Goal: Download file/media

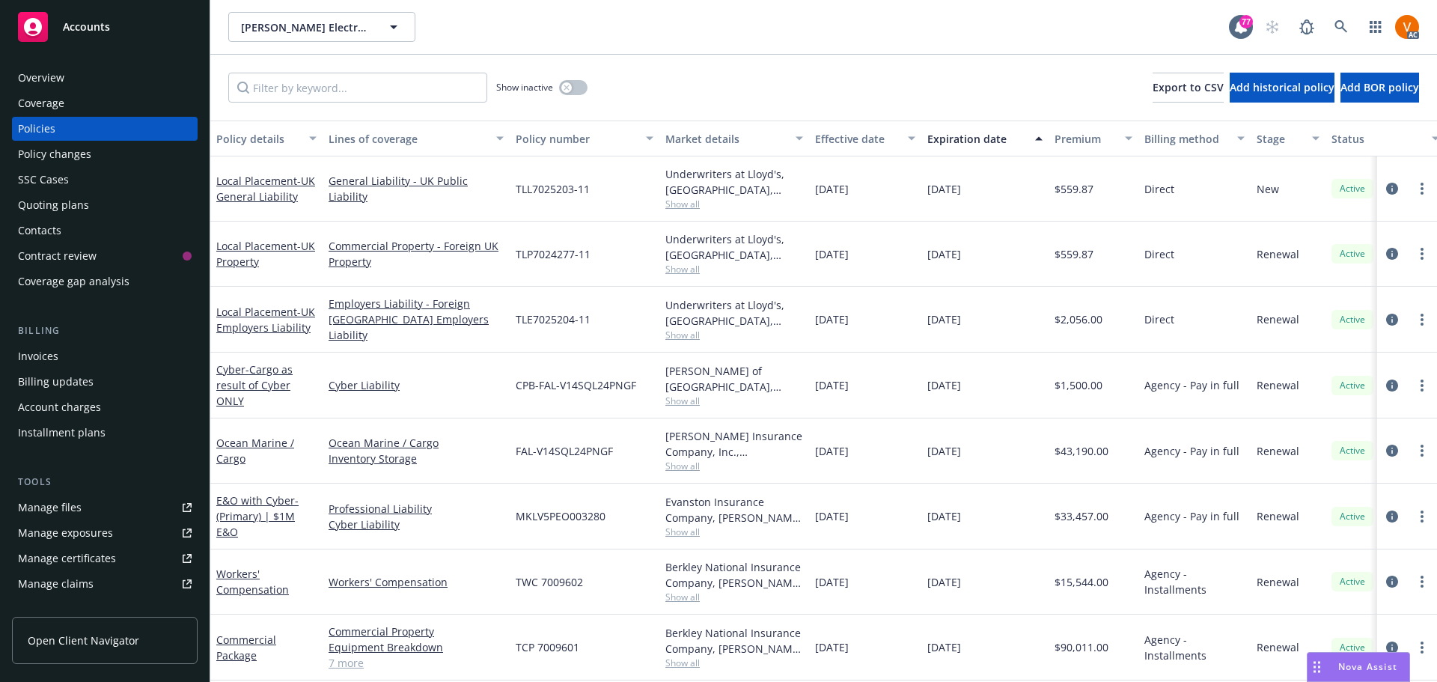
click at [693, 460] on span "Show all" at bounding box center [734, 466] width 138 height 13
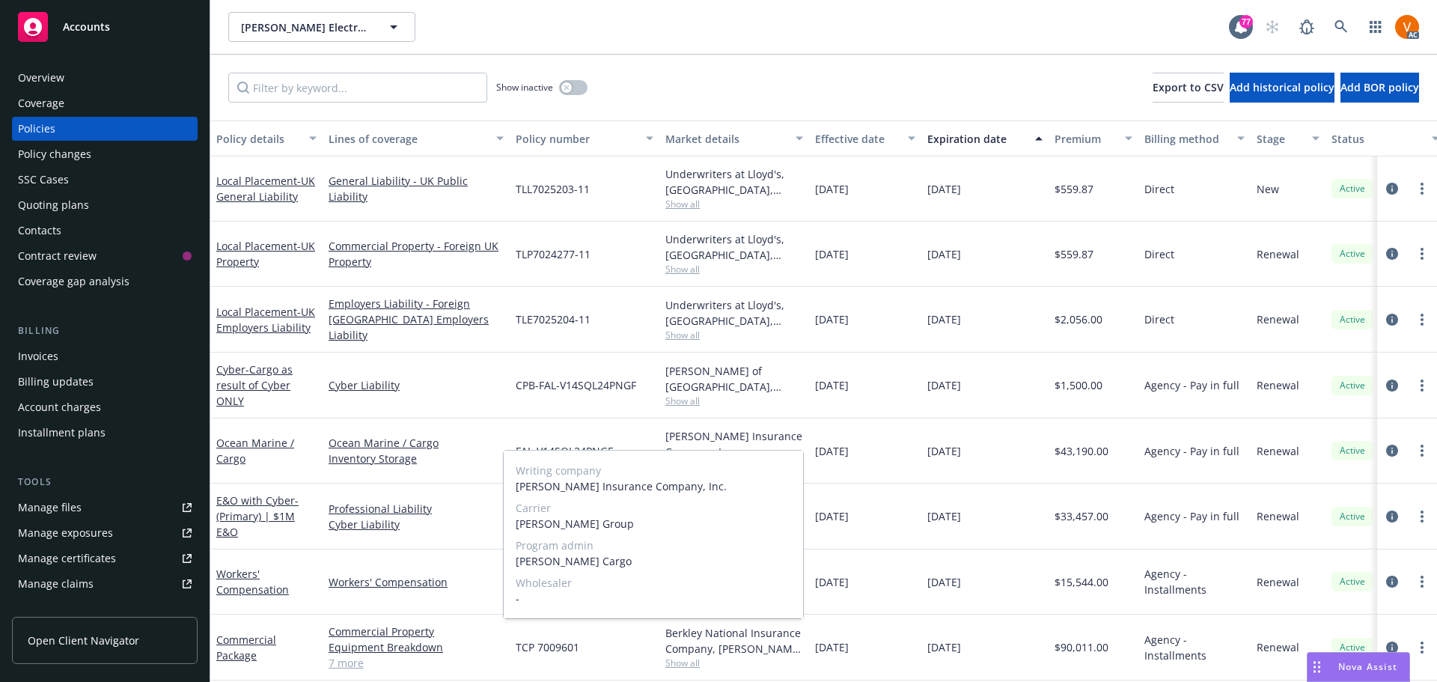
click at [535, 553] on span "[PERSON_NAME] Cargo" at bounding box center [653, 561] width 275 height 16
copy span "[PERSON_NAME]"
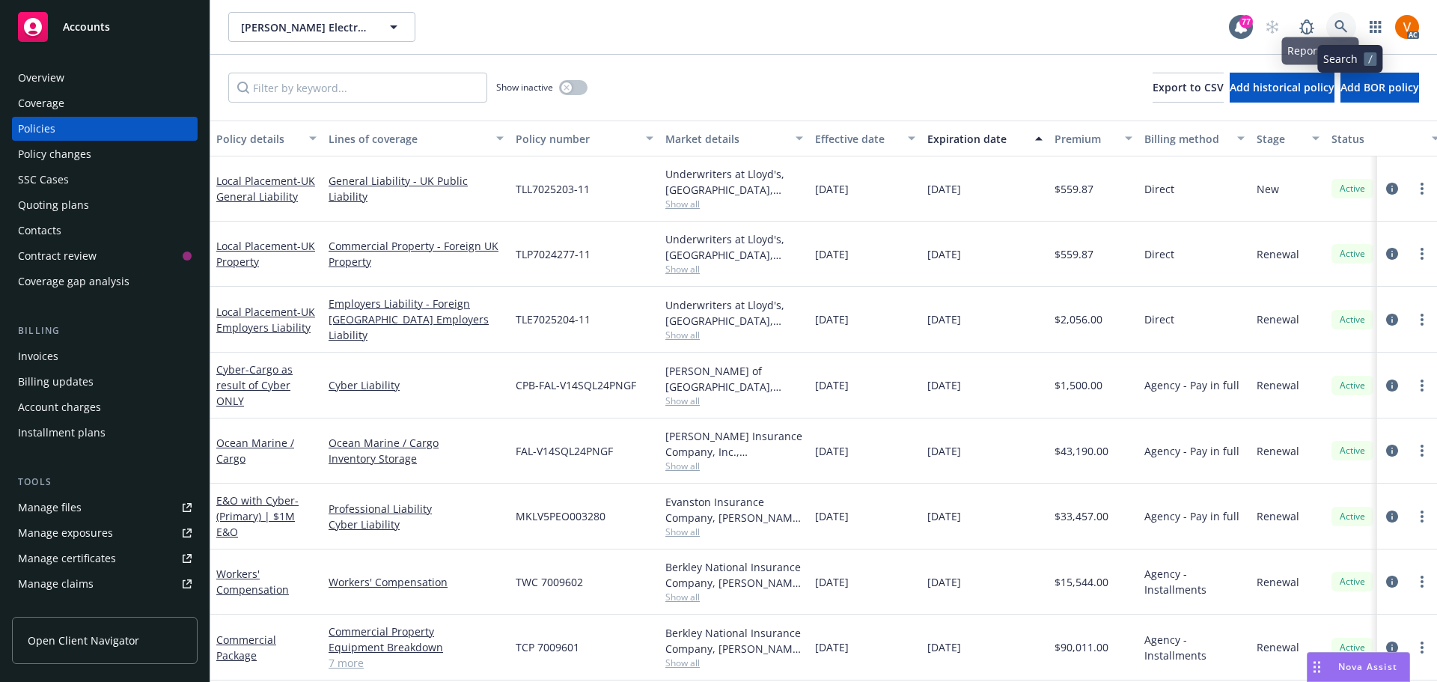
click at [1353, 34] on link at bounding box center [1341, 27] width 30 height 30
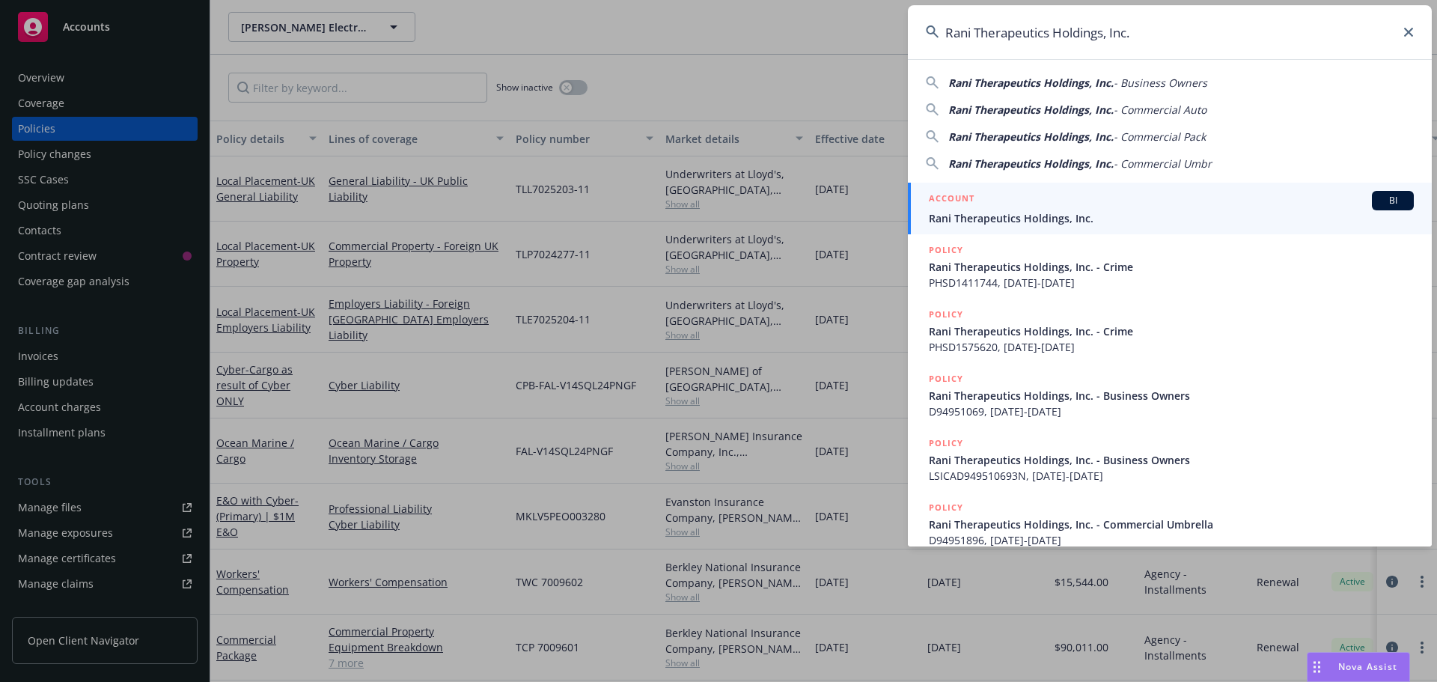
type input "Rani Therapeutics Holdings, Inc."
click at [1002, 213] on span "Rani Therapeutics Holdings, Inc." at bounding box center [1171, 218] width 485 height 16
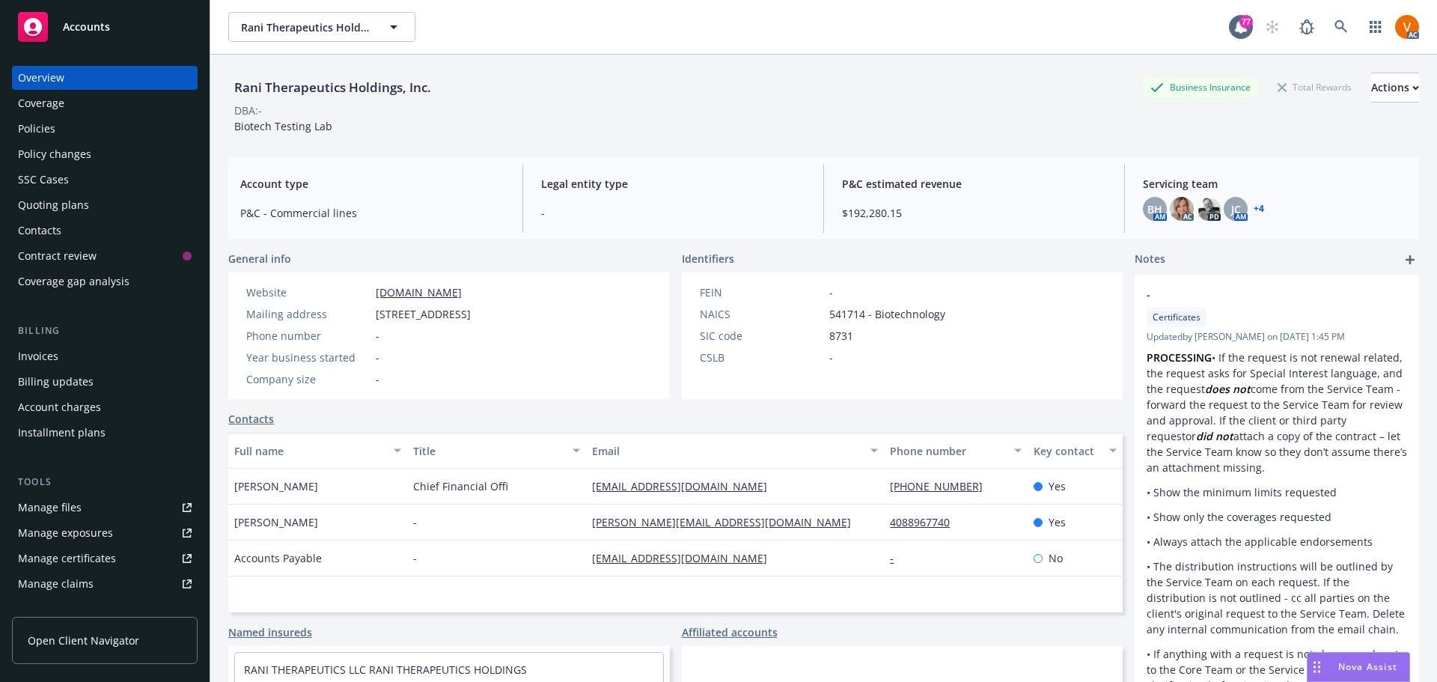
click at [58, 117] on div "Policies" at bounding box center [105, 129] width 174 height 24
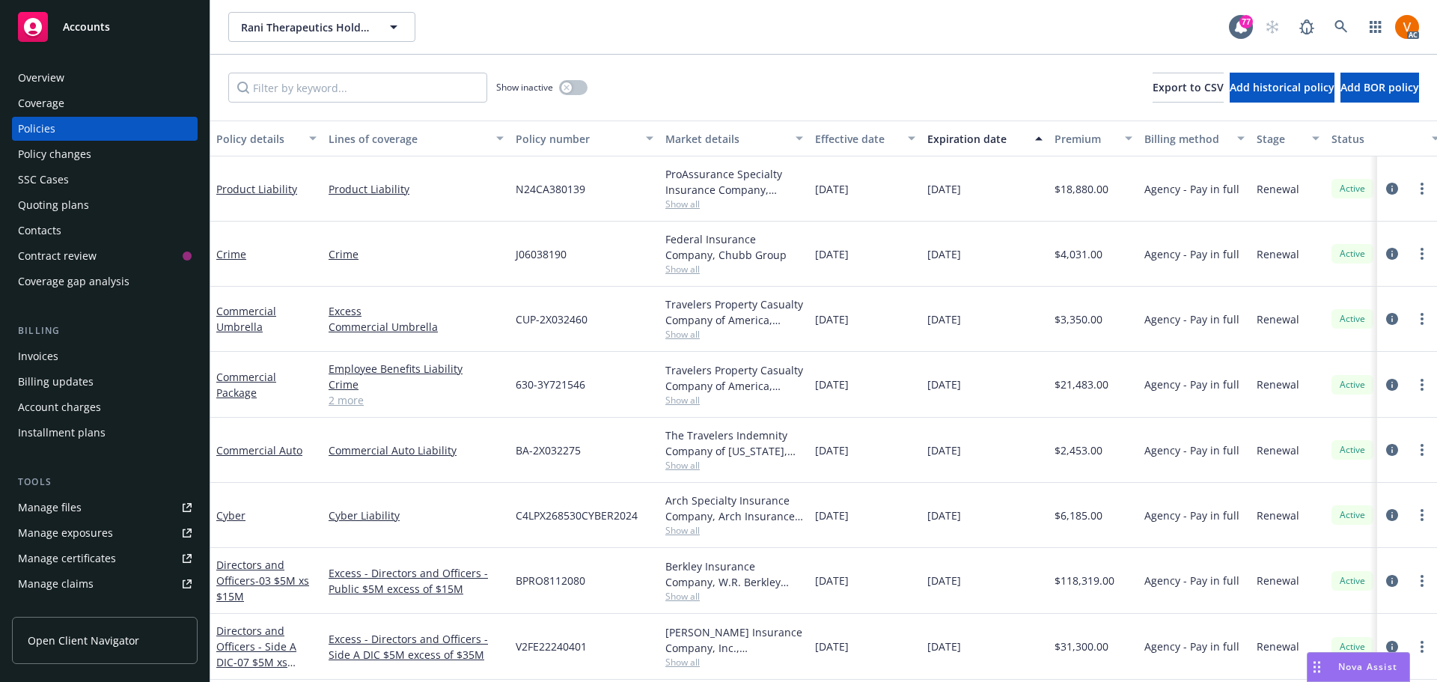
scroll to position [75, 0]
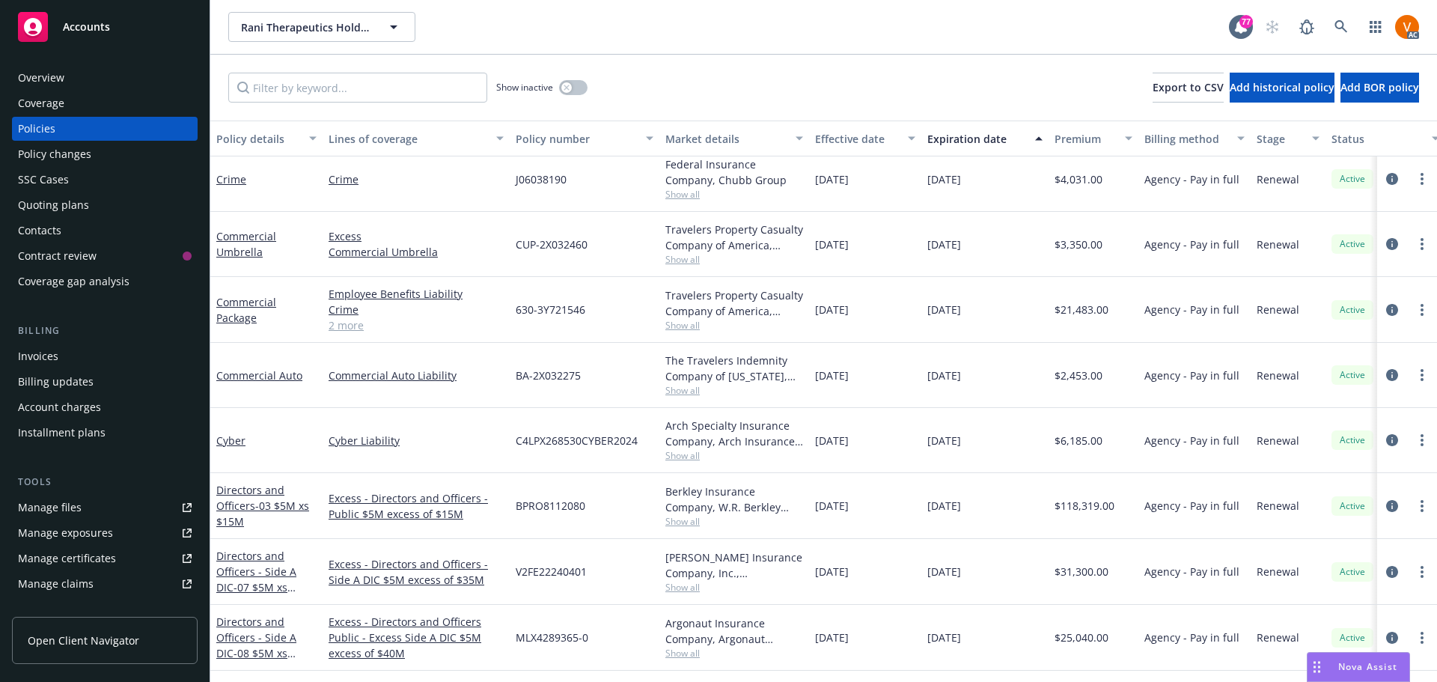
click at [362, 317] on link "2 more" at bounding box center [416, 325] width 175 height 16
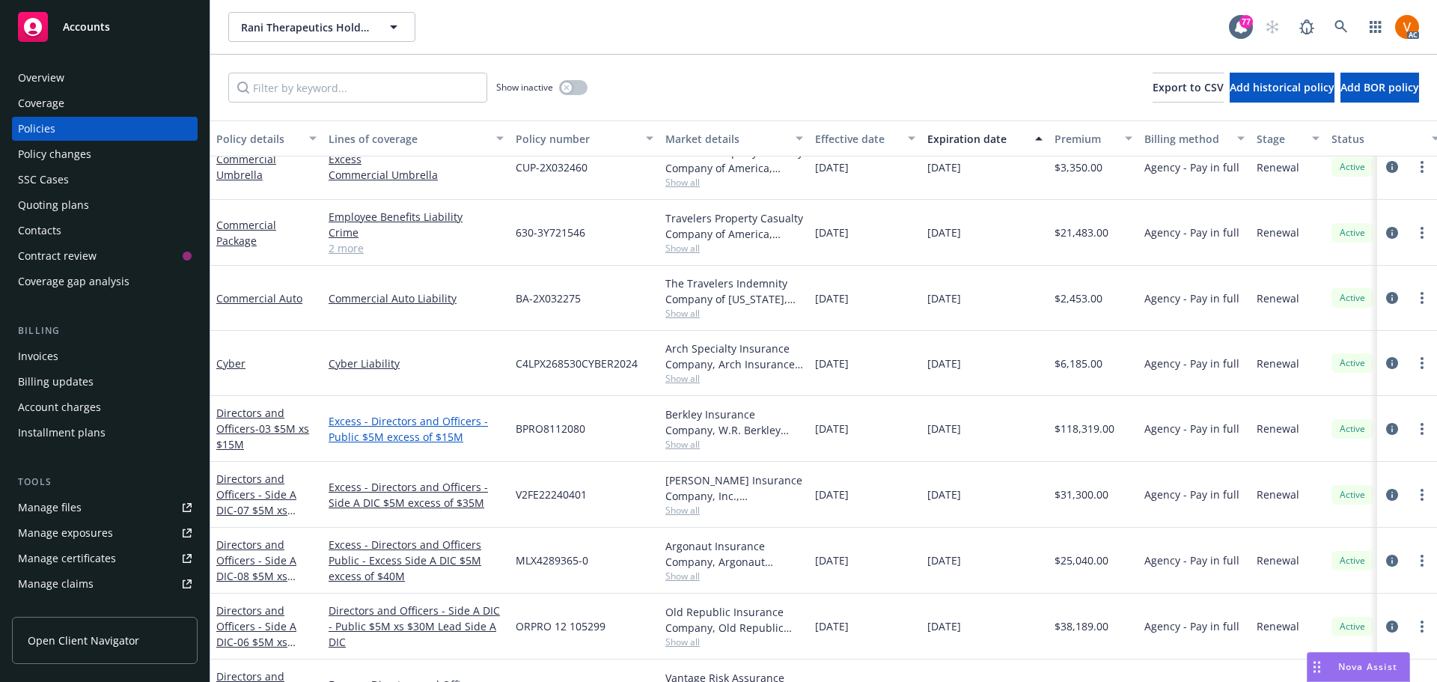
scroll to position [76, 0]
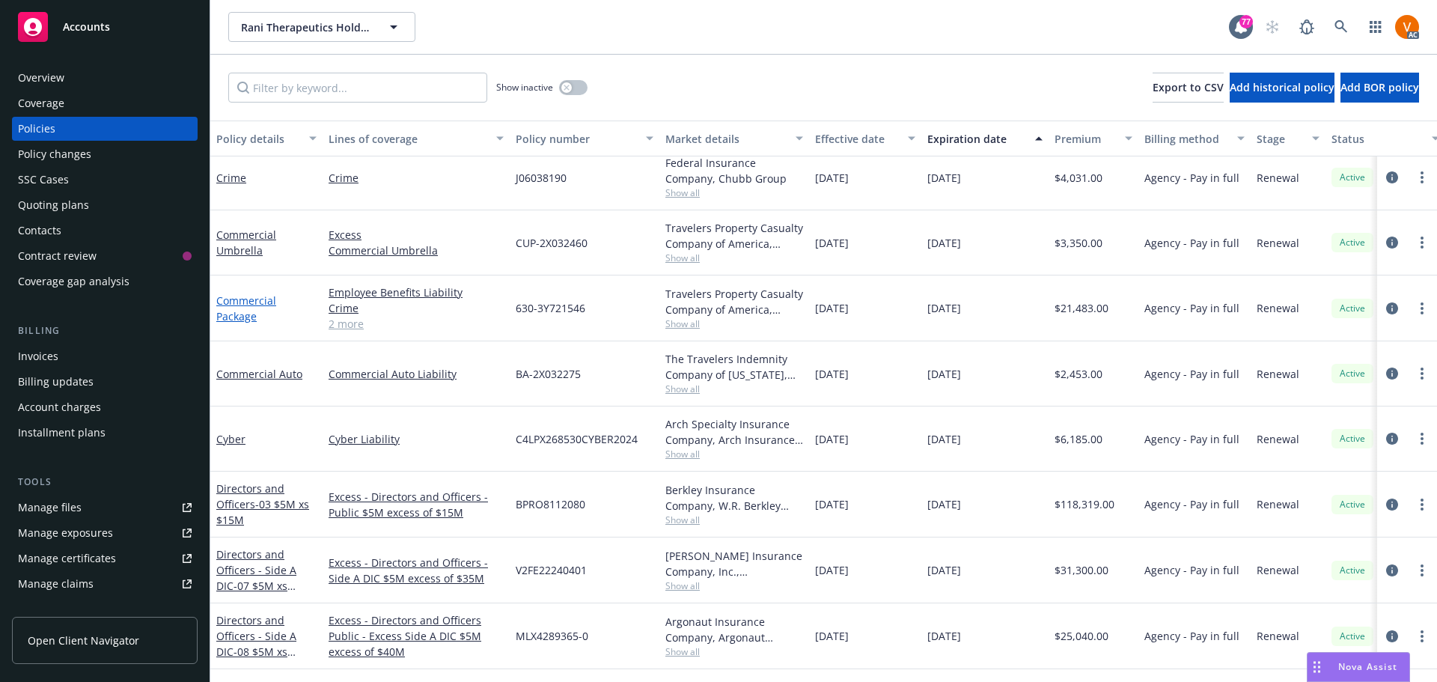
click at [276, 293] on link "Commercial Package" at bounding box center [246, 308] width 60 height 30
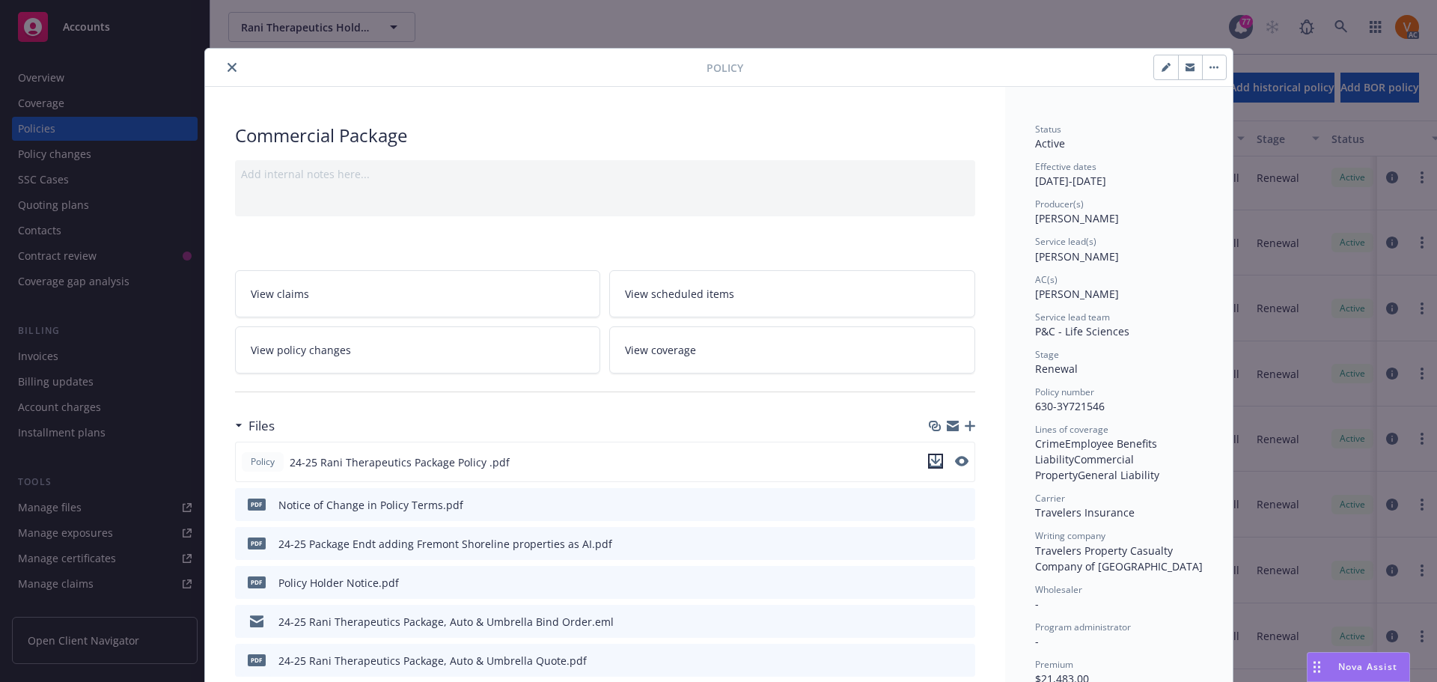
click at [936, 455] on icon "download file" at bounding box center [936, 461] width 12 height 12
